Goal: Task Accomplishment & Management: Manage account settings

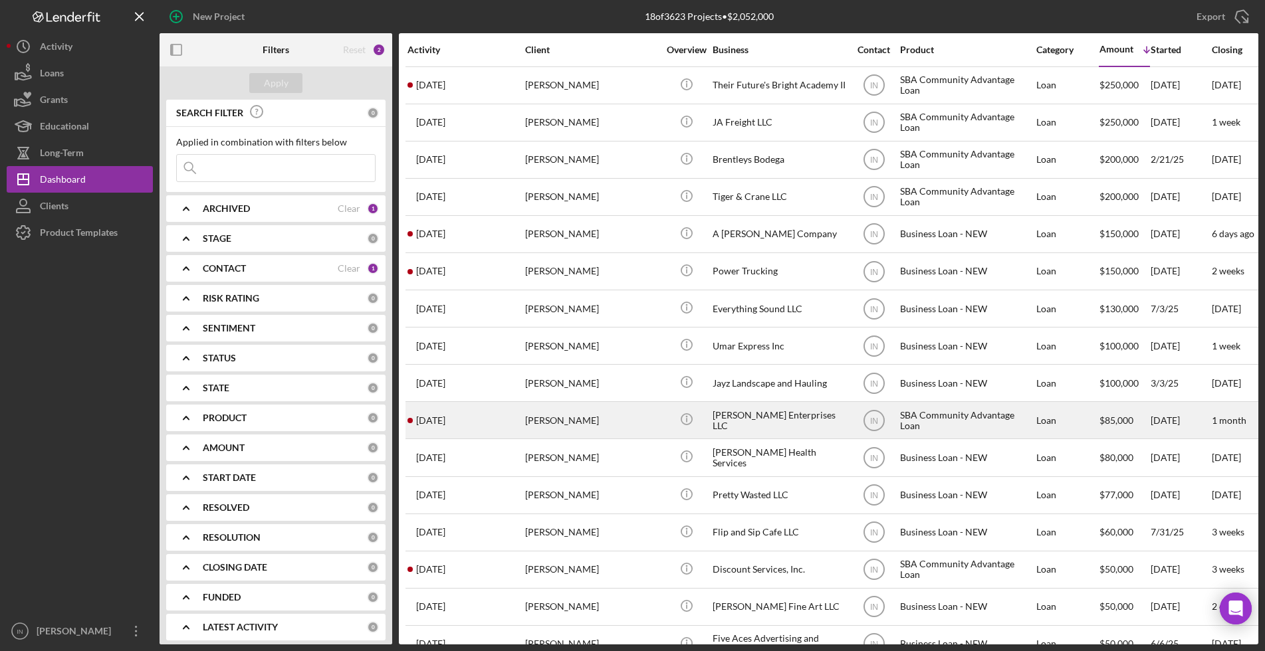
scroll to position [112, 0]
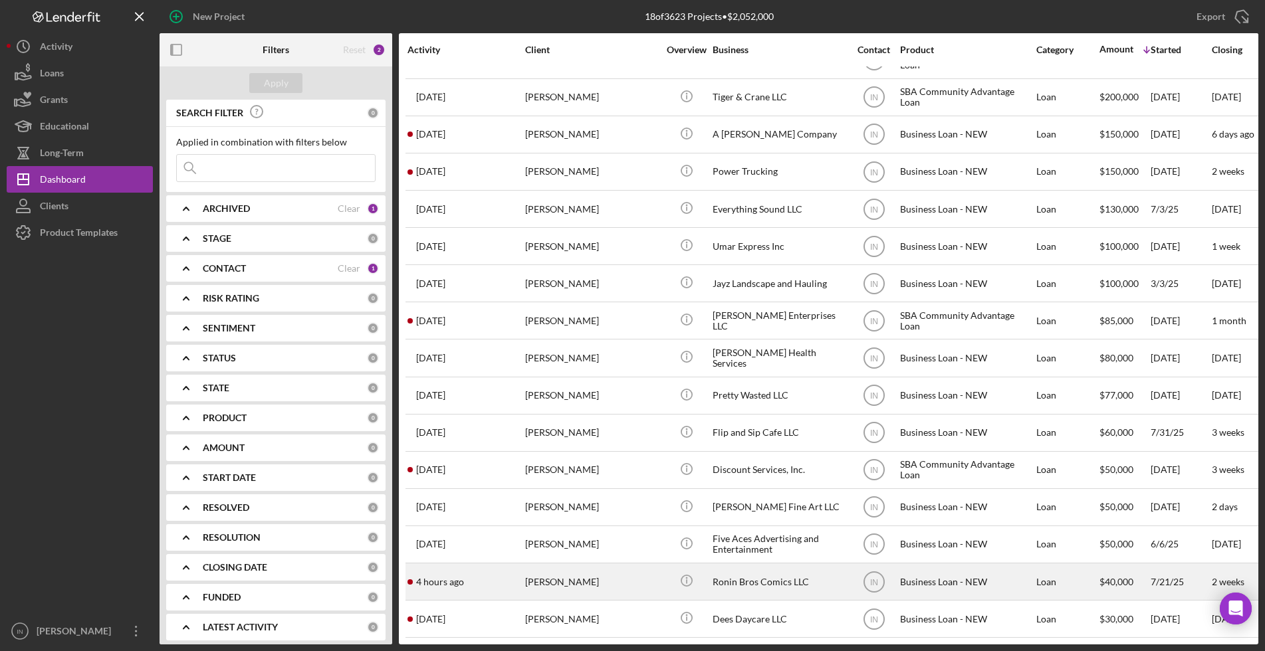
click at [571, 571] on div "[PERSON_NAME]" at bounding box center [591, 581] width 133 height 35
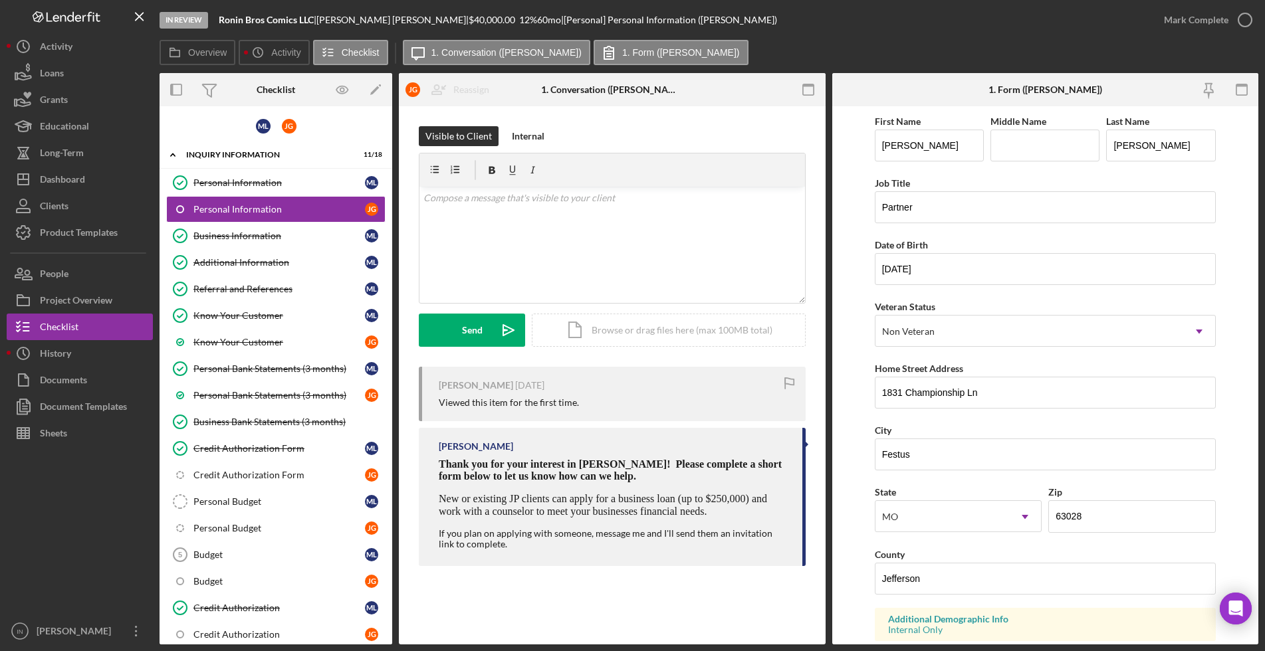
scroll to position [166, 0]
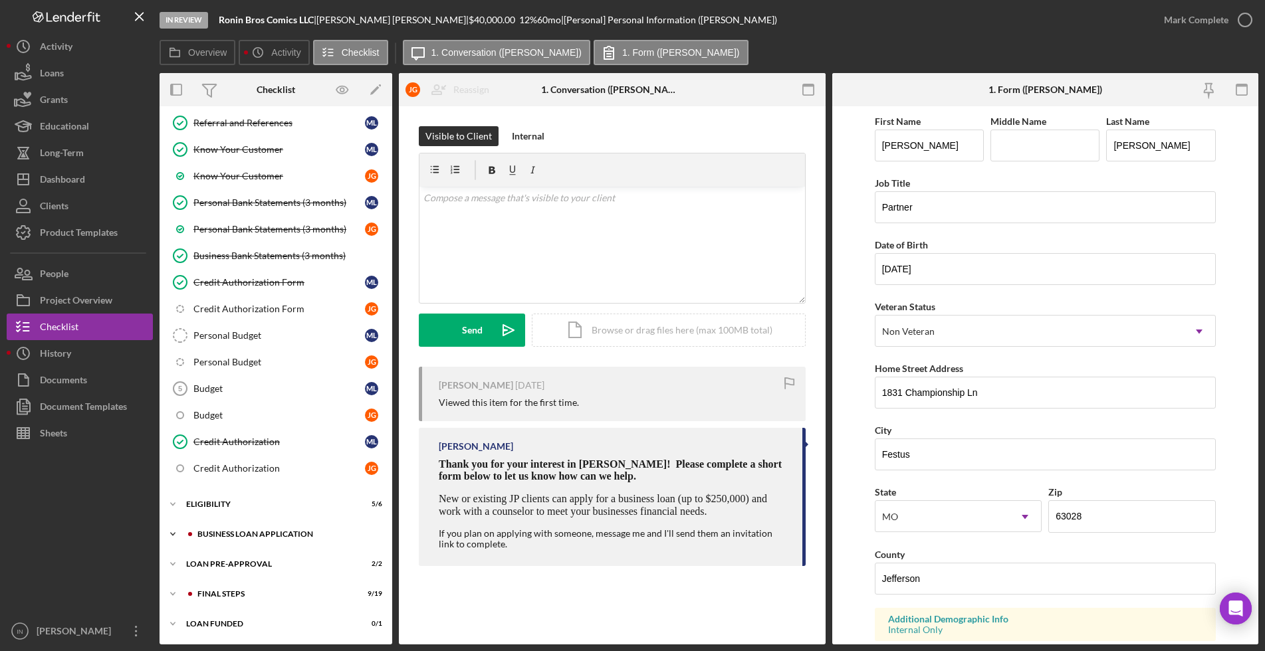
click at [253, 521] on div "Icon/Expander BUSINESS LOAN APPLICATION 12 / 35" at bounding box center [276, 534] width 233 height 27
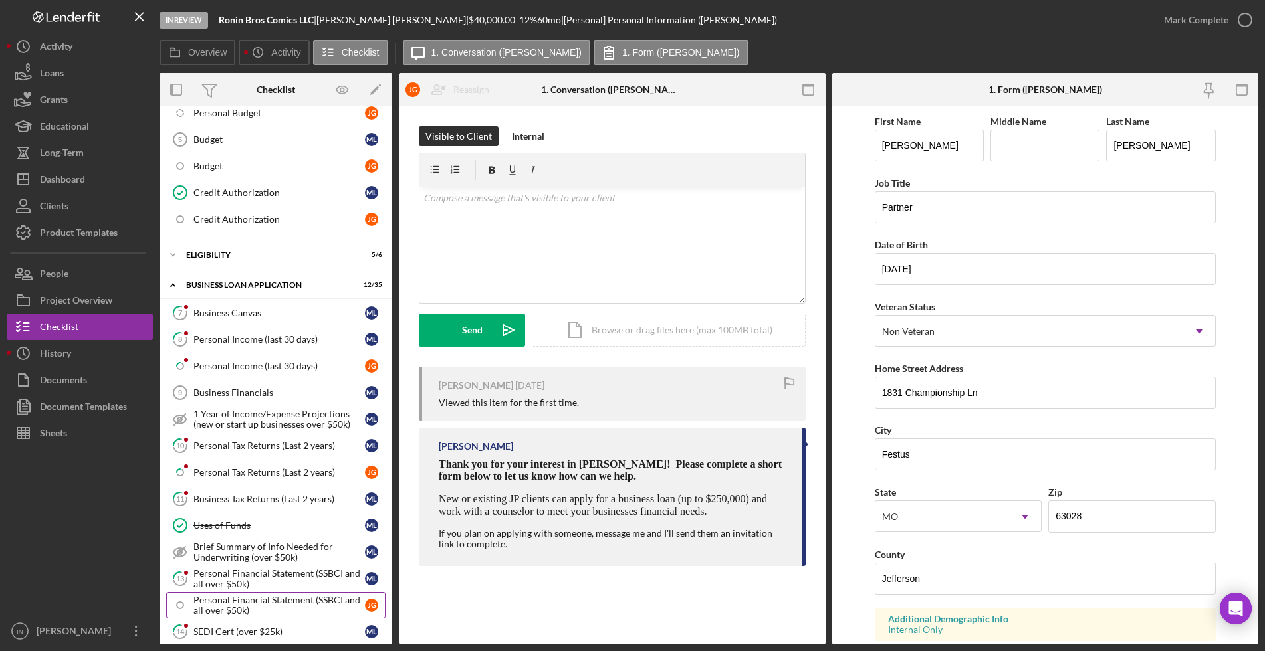
scroll to position [499, 0]
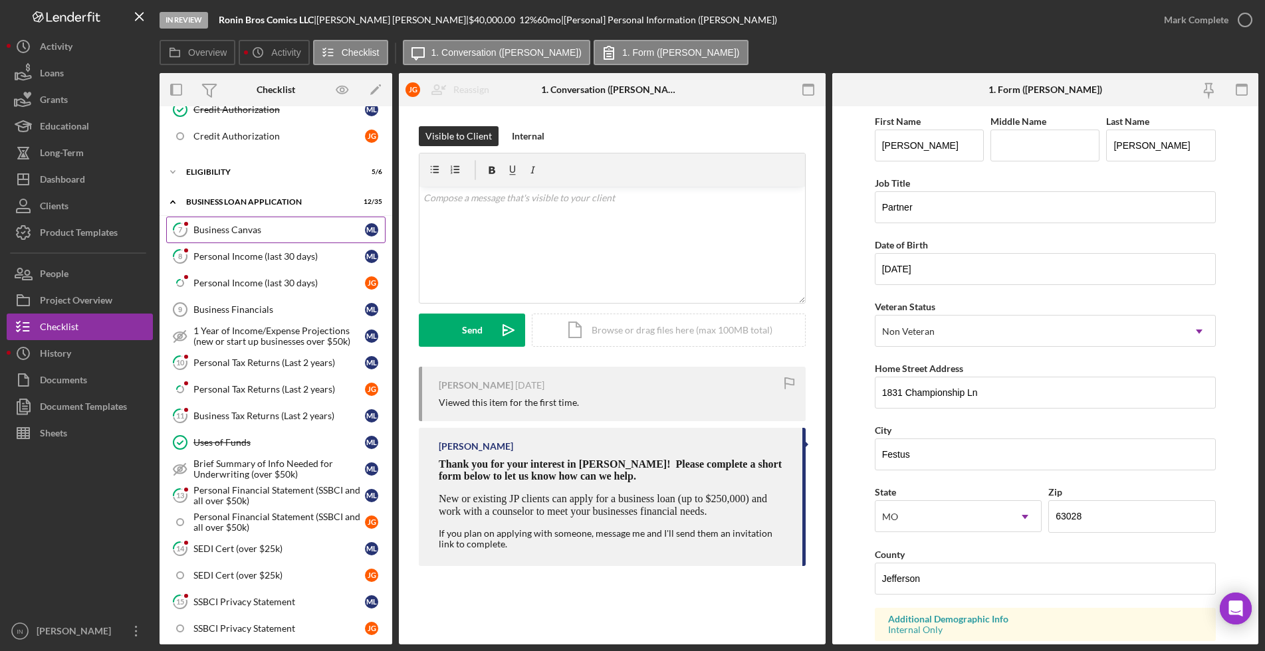
click at [257, 220] on link "7 Business Canvas M L" at bounding box center [275, 230] width 219 height 27
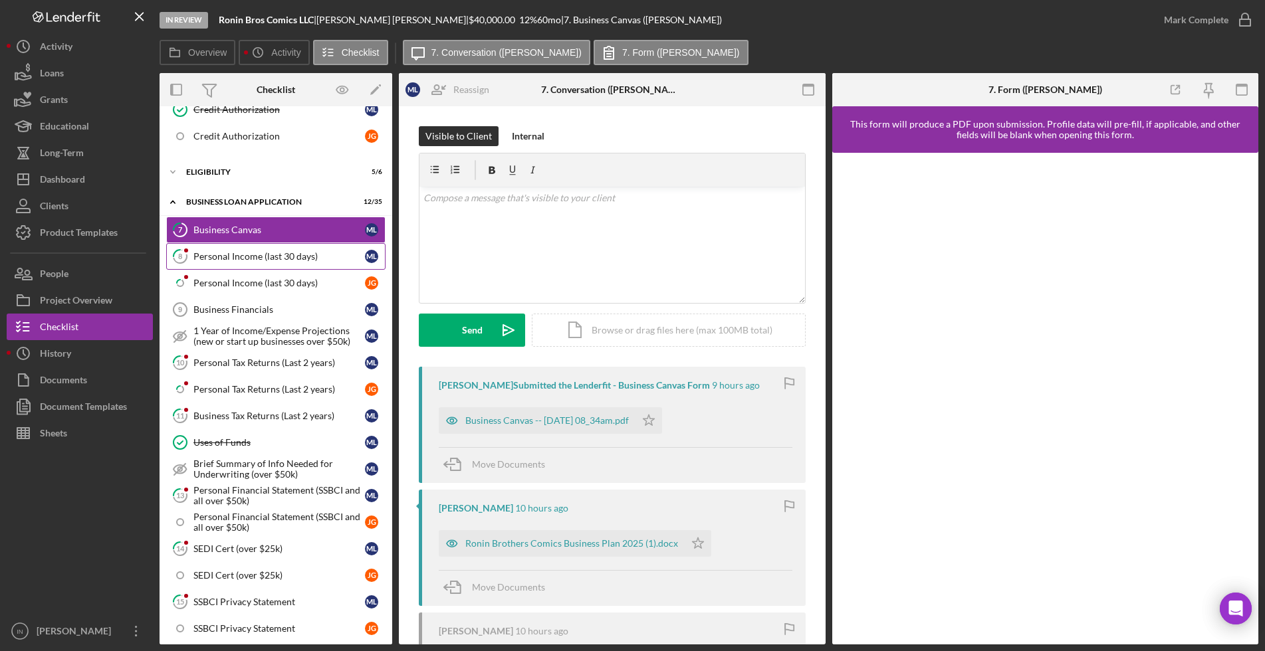
click at [230, 259] on div "Personal Income (last 30 days)" at bounding box center [278, 256] width 171 height 11
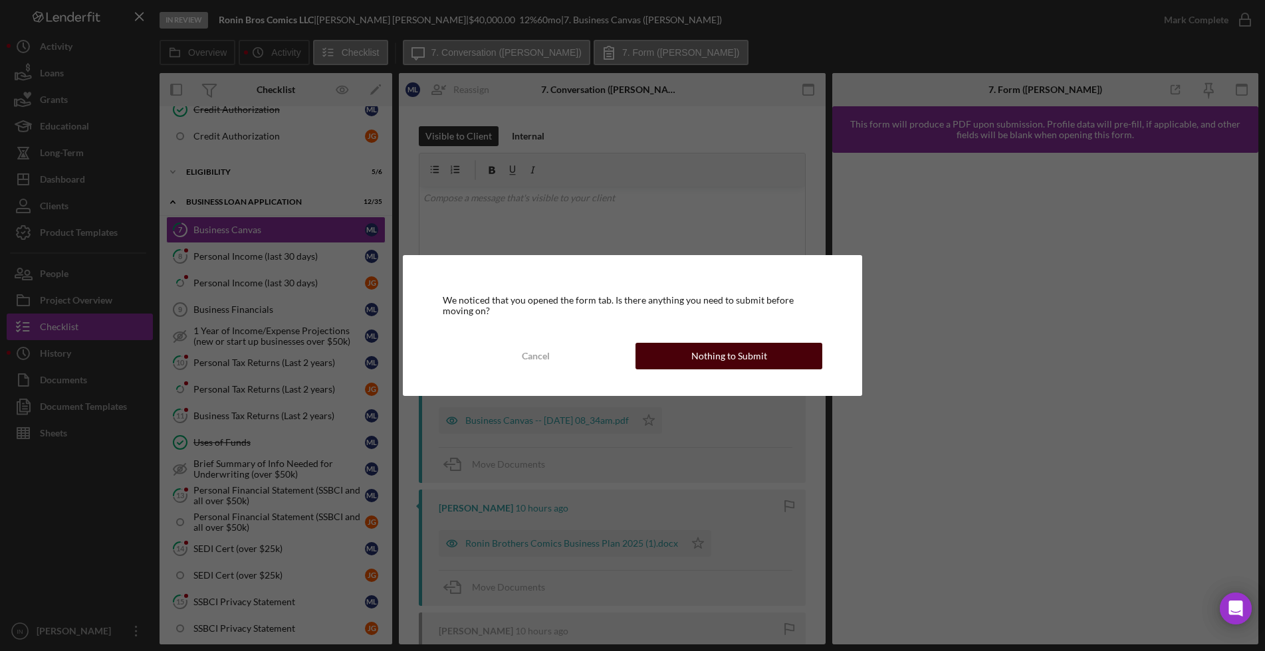
click at [653, 352] on button "Nothing to Submit" at bounding box center [728, 356] width 186 height 27
